Goal: Navigation & Orientation: Find specific page/section

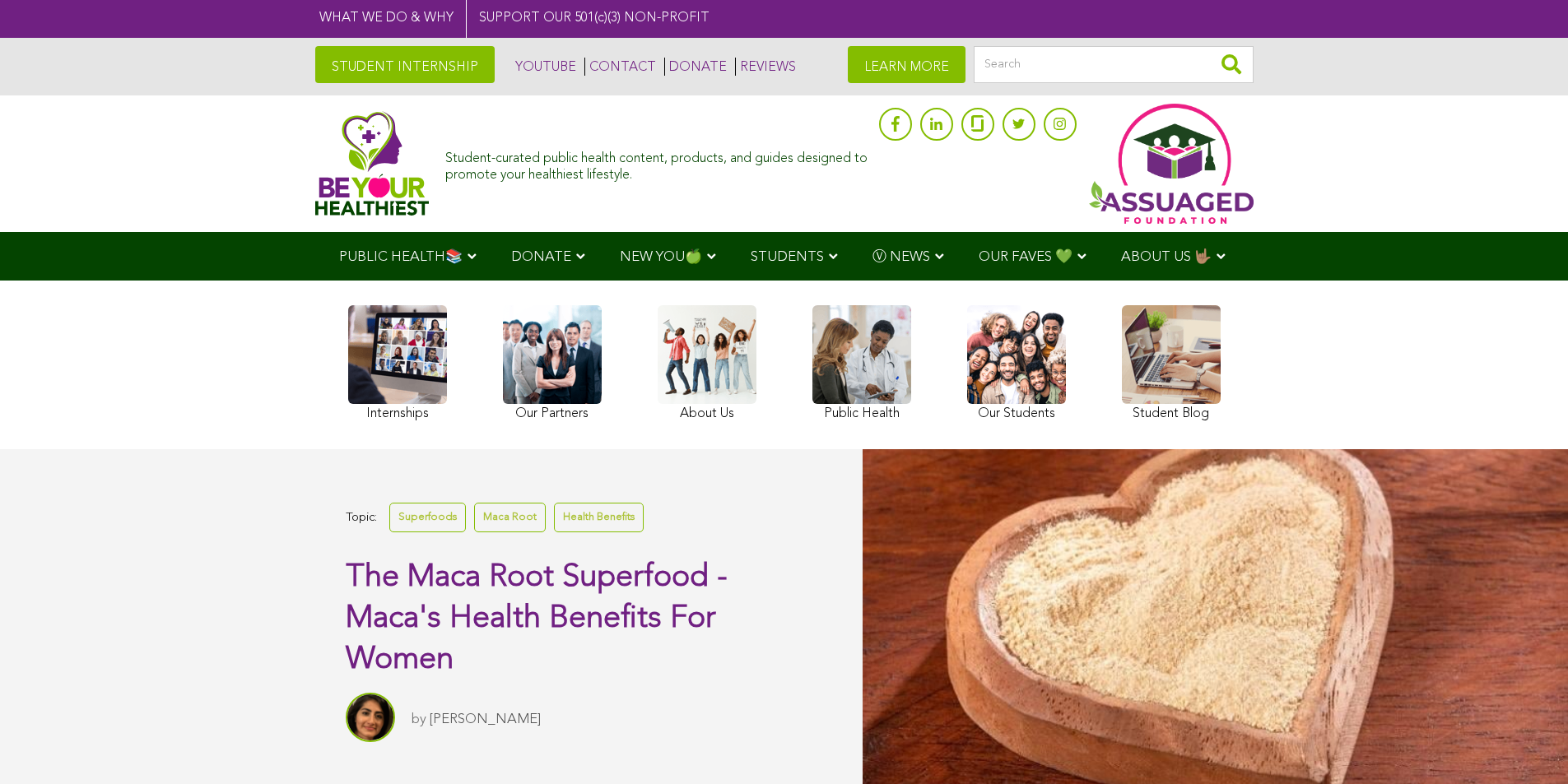
click at [348, 407] on link at bounding box center [397, 365] width 99 height 121
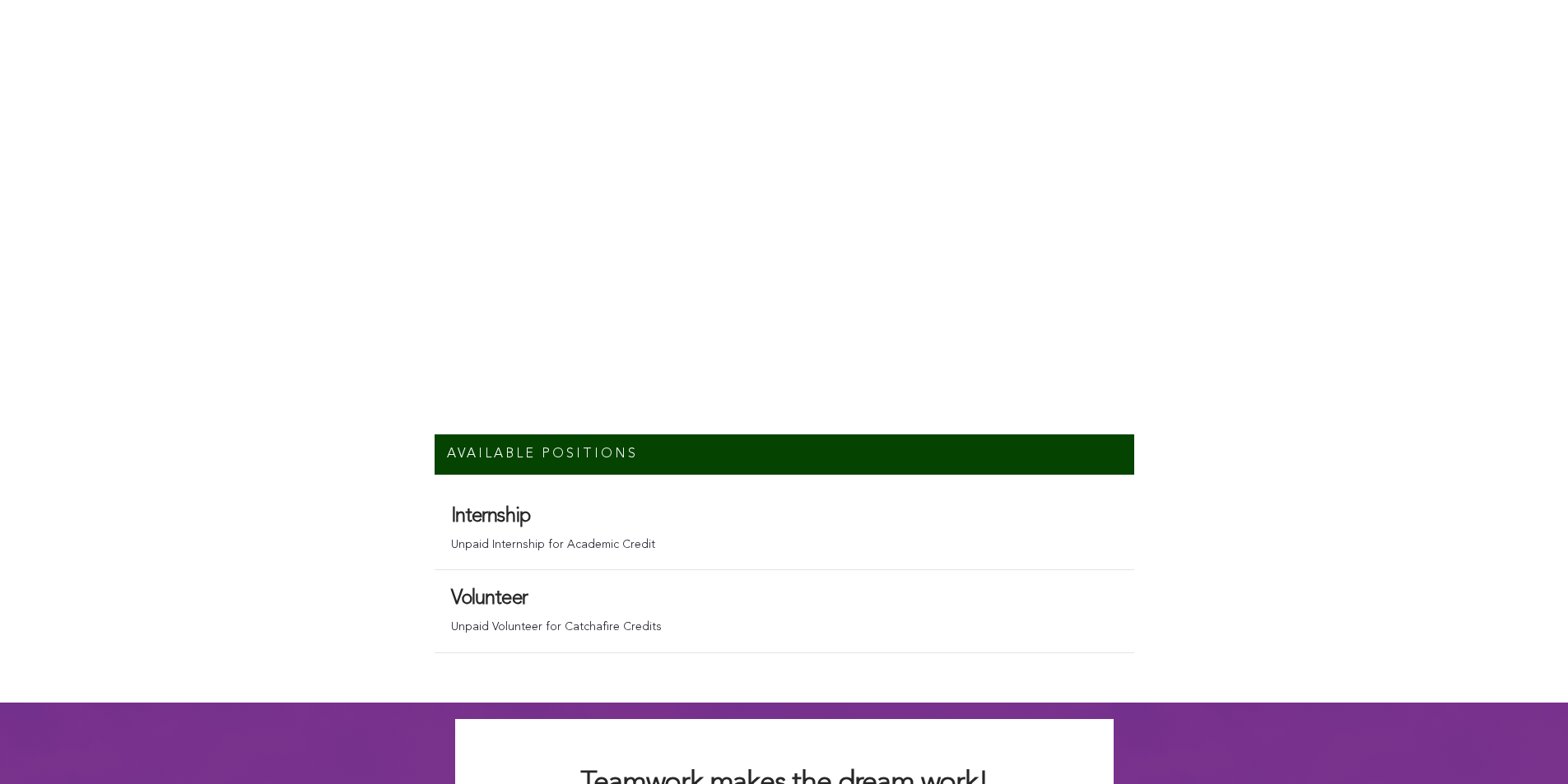
scroll to position [11393, 0]
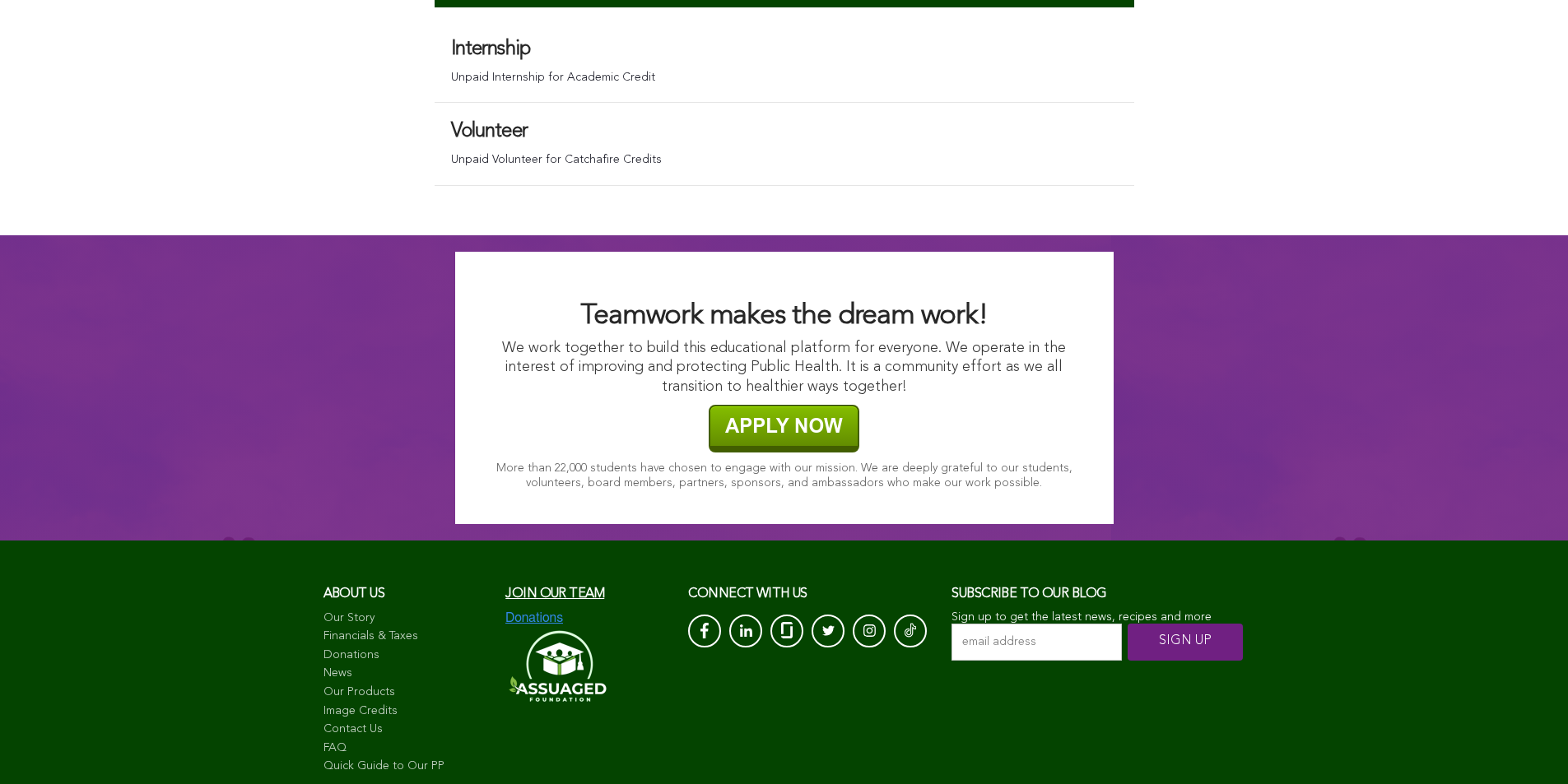
click at [323, 758] on link "Quick Guide to Our PP" at bounding box center [406, 767] width 167 height 17
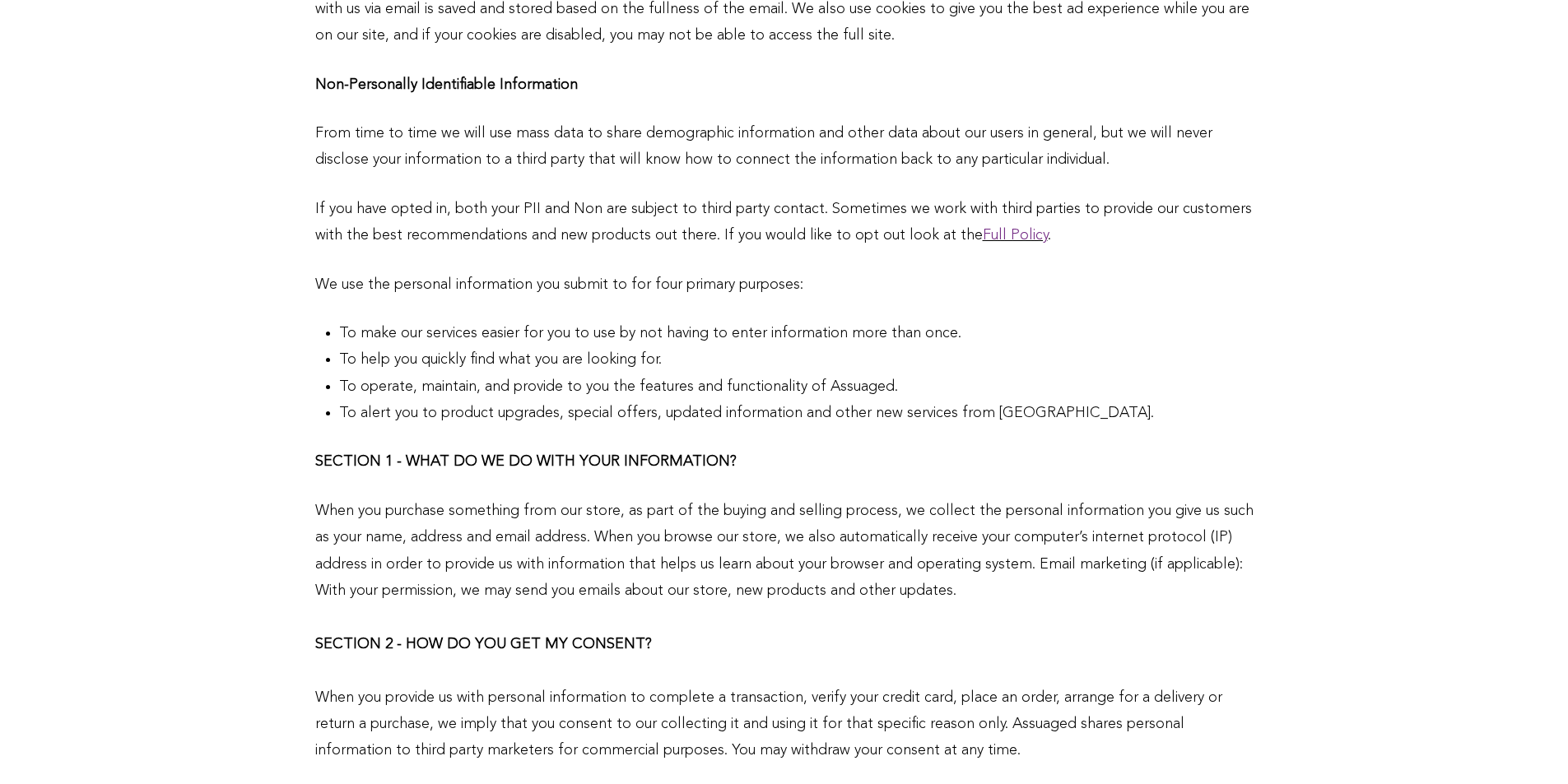
scroll to position [1357, 0]
